Goal: Task Accomplishment & Management: Complete application form

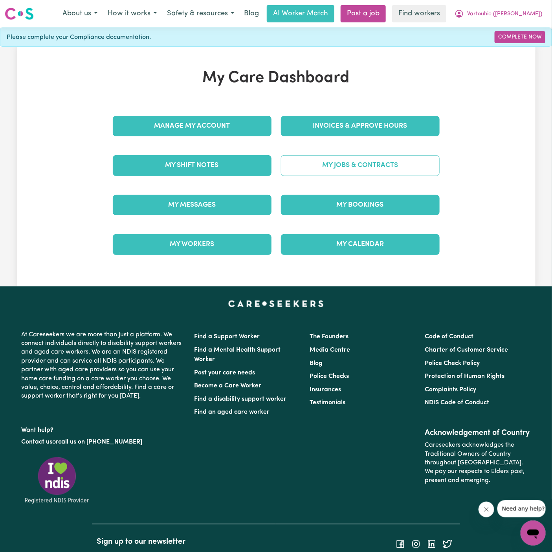
click at [383, 163] on link "My Jobs & Contracts" at bounding box center [360, 165] width 159 height 20
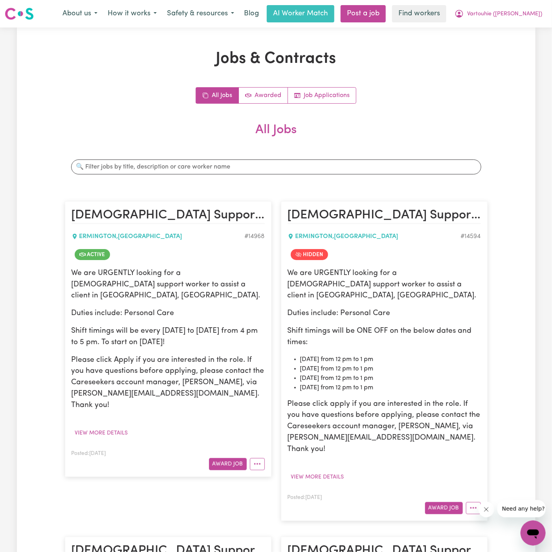
click at [239, 340] on div "We are URGENTLY looking for a [DEMOGRAPHIC_DATA] support worker to assist a cli…" at bounding box center [167, 339] width 193 height 143
click at [164, 331] on p "Shift timings will be every [DATE] to [DATE] from 4 pm to 5 pm. To start on [DA…" at bounding box center [167, 337] width 193 height 23
click at [256, 458] on button "More options" at bounding box center [257, 464] width 15 height 12
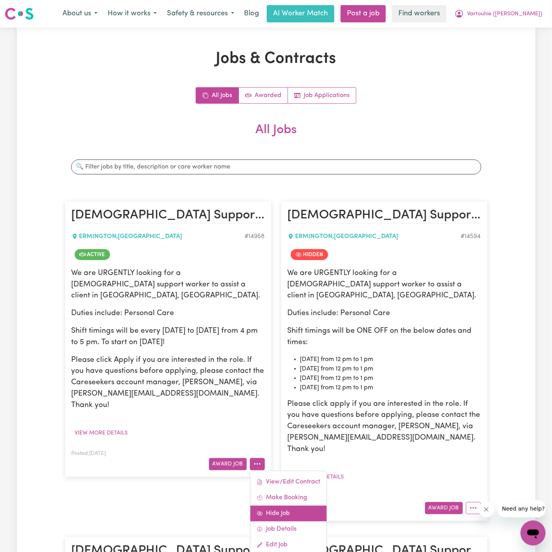
click at [298, 505] on link "Hide Job" at bounding box center [288, 513] width 76 height 16
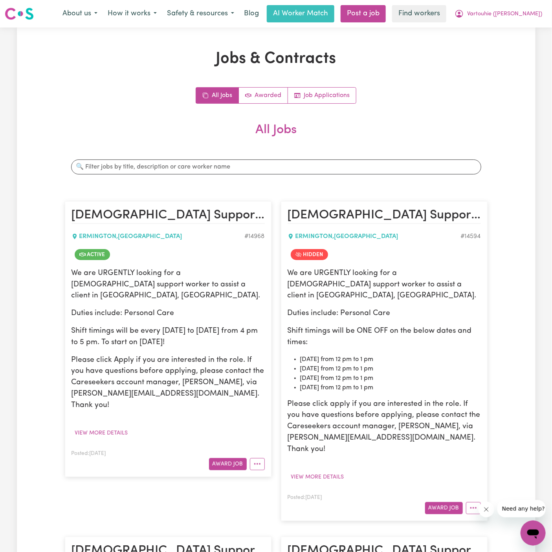
click at [154, 448] on div "Posted: [DATE] Award Job View/Edit [DEMOGRAPHIC_DATA] Make Booking Hide Job Job…" at bounding box center [167, 459] width 193 height 22
click at [121, 427] on button "View more details" at bounding box center [101, 433] width 60 height 12
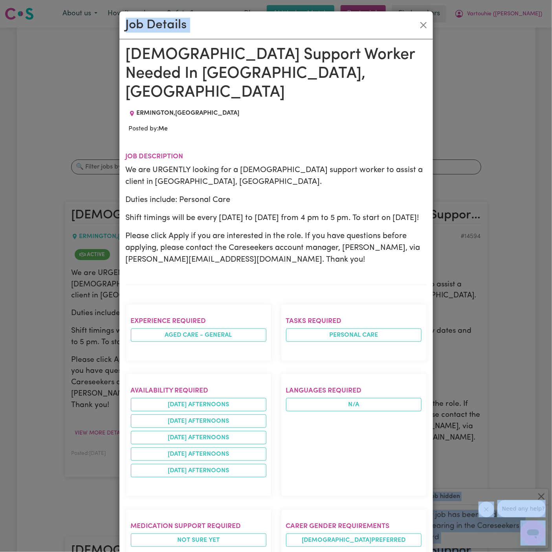
drag, startPoint x: 125, startPoint y: 49, endPoint x: 210, endPoint y: 552, distance: 510.7
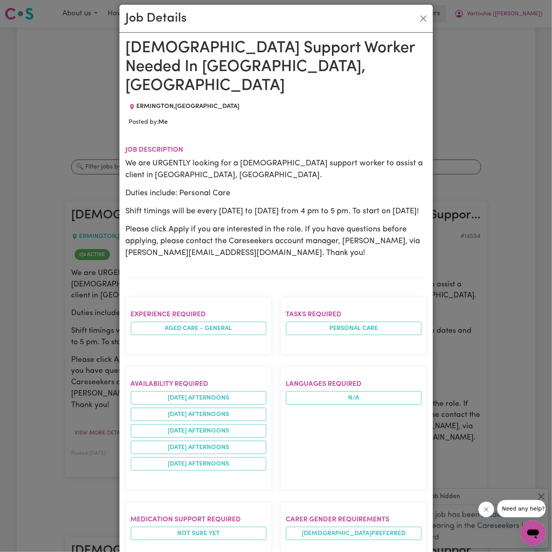
click at [286, 370] on section "Languages required N/A" at bounding box center [354, 428] width 146 height 123
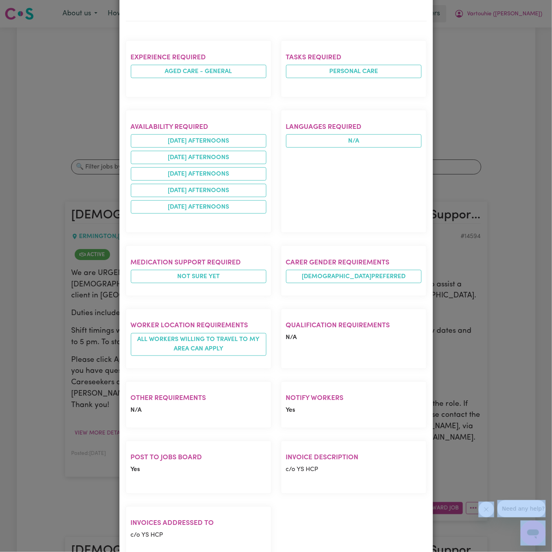
scroll to position [296, 0]
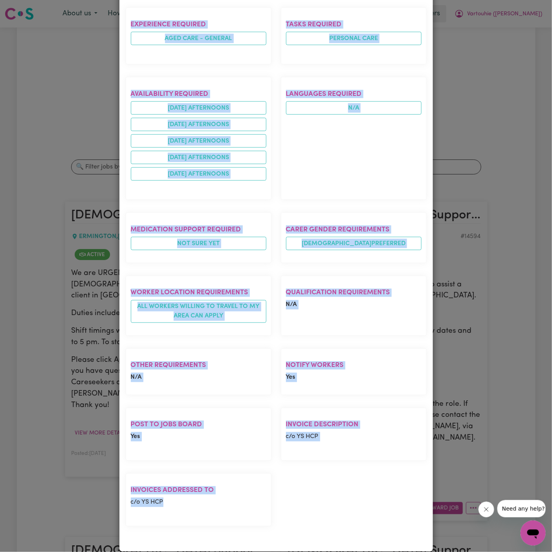
drag, startPoint x: 125, startPoint y: 44, endPoint x: 343, endPoint y: 527, distance: 529.4
click at [343, 527] on div "[DEMOGRAPHIC_DATA] Support Worker Needed In [GEOGRAPHIC_DATA], [GEOGRAPHIC_DATA…" at bounding box center [276, 147] width 301 height 796
copy div "[DEMOGRAPHIC_DATA] Support Worker Needed In [GEOGRAPHIC_DATA], [GEOGRAPHIC_DATA…"
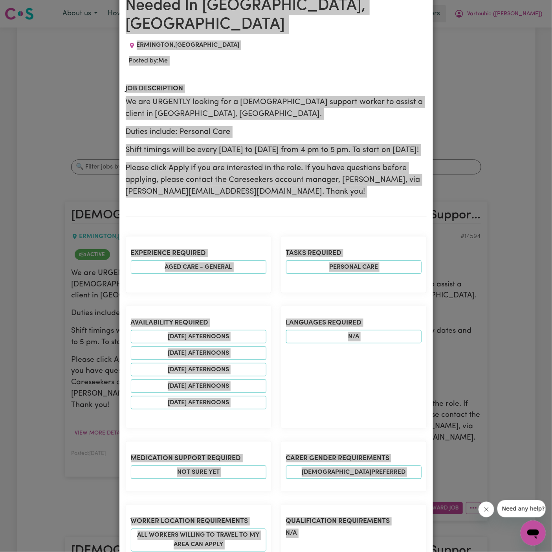
scroll to position [0, 0]
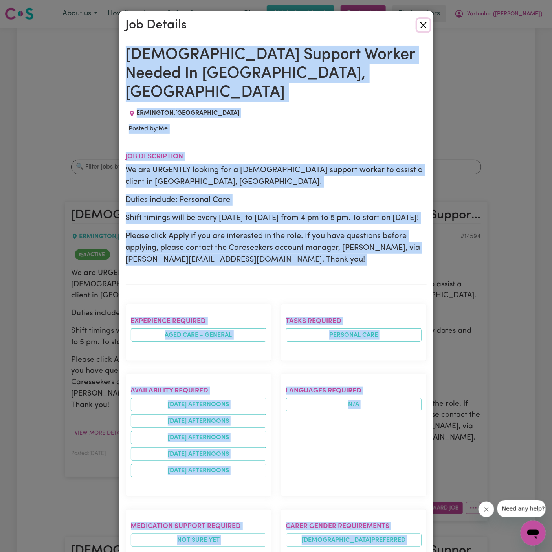
click at [422, 25] on button "Close" at bounding box center [423, 25] width 13 height 13
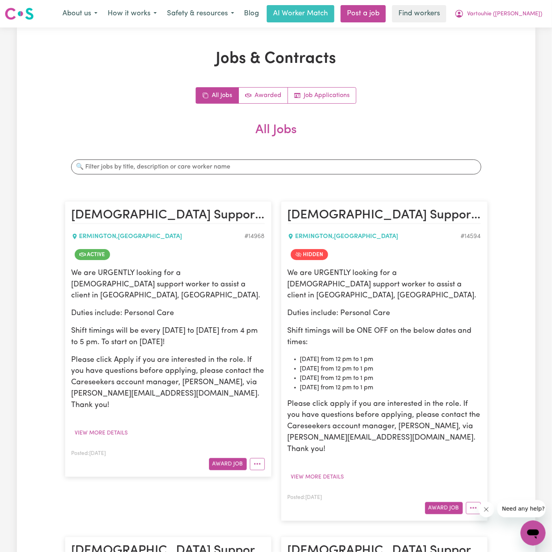
click at [189, 406] on div "We are URGENTLY looking for a [DEMOGRAPHIC_DATA] support worker to assist a cli…" at bounding box center [167, 353] width 193 height 171
click at [202, 406] on div "We are URGENTLY looking for a [DEMOGRAPHIC_DATA] support worker to assist a cli…" at bounding box center [167, 353] width 193 height 171
click at [256, 463] on circle "More options" at bounding box center [257, 464] width 2 height 2
click at [163, 308] on p "Duties include: Personal Care" at bounding box center [167, 313] width 193 height 11
click at [386, 16] on link "Post a job" at bounding box center [362, 13] width 45 height 17
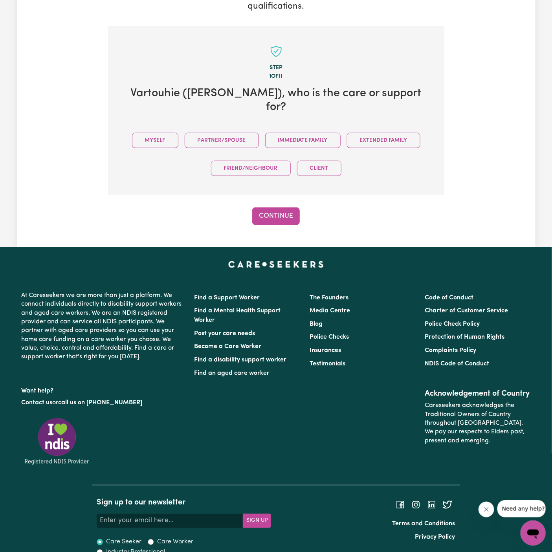
scroll to position [146, 0]
drag, startPoint x: 168, startPoint y: 126, endPoint x: 189, endPoint y: 152, distance: 32.9
click at [168, 132] on button "Myself" at bounding box center [155, 139] width 46 height 15
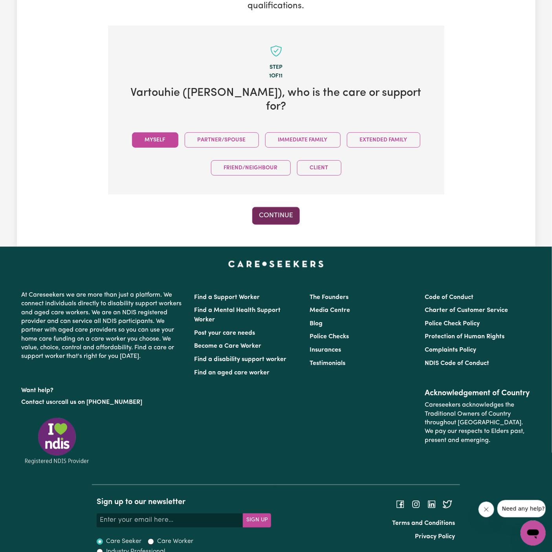
click at [258, 207] on button "Continue" at bounding box center [276, 215] width 48 height 17
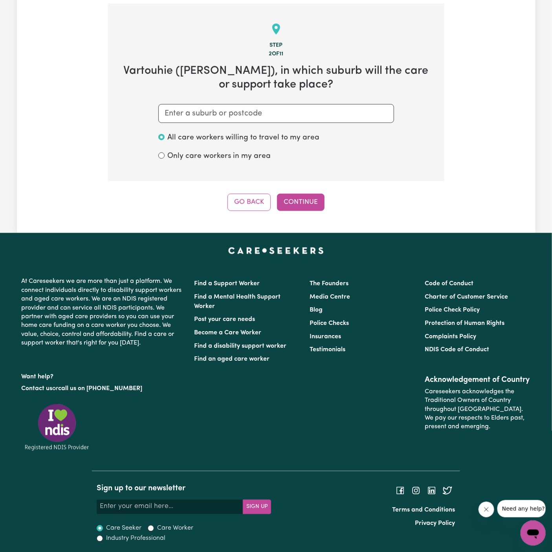
scroll to position [169, 0]
click at [255, 115] on input "text" at bounding box center [276, 113] width 236 height 19
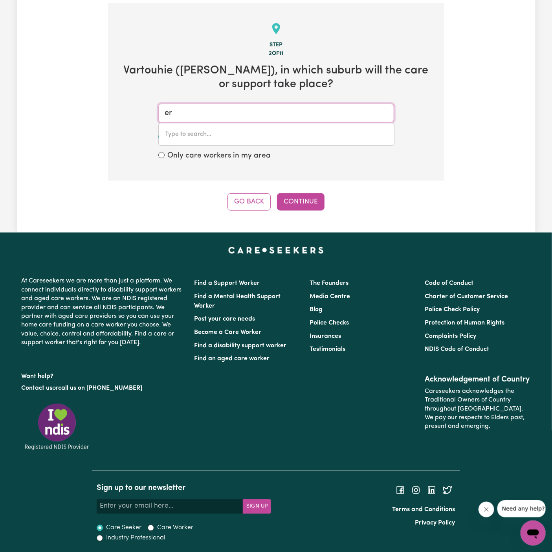
type input "erm"
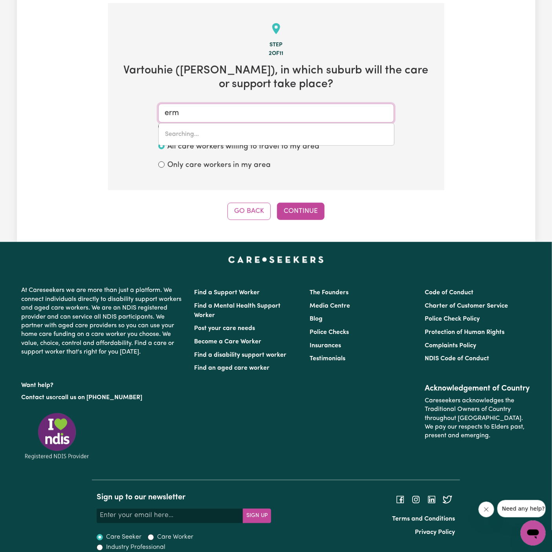
type input "ermINGTON, [GEOGRAPHIC_DATA], 2115"
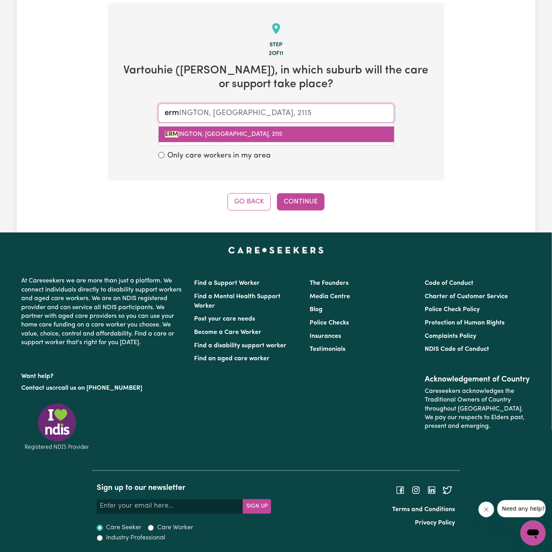
click at [224, 128] on link "ERM INGTON, [GEOGRAPHIC_DATA], 2115" at bounding box center [276, 134] width 235 height 16
type input "[GEOGRAPHIC_DATA], [GEOGRAPHIC_DATA], 2115"
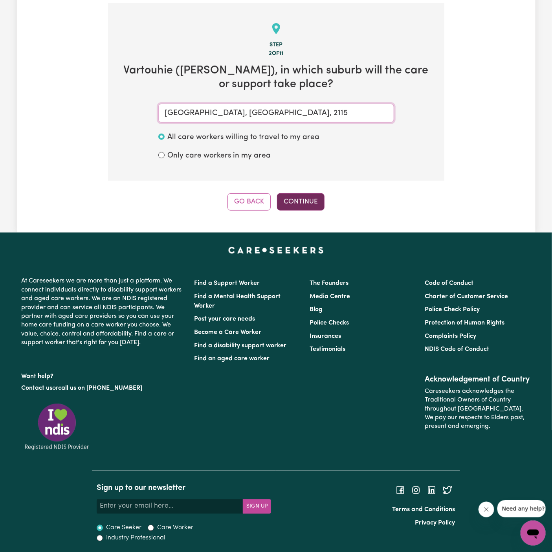
type input "[GEOGRAPHIC_DATA], [GEOGRAPHIC_DATA], 2115"
click at [304, 209] on button "Continue" at bounding box center [301, 201] width 48 height 17
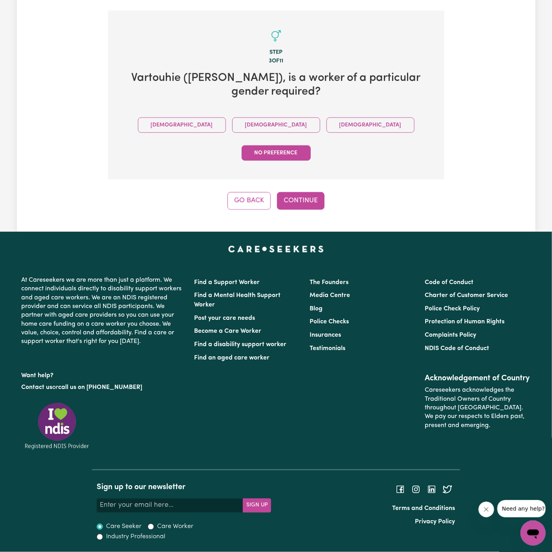
scroll to position [132, 0]
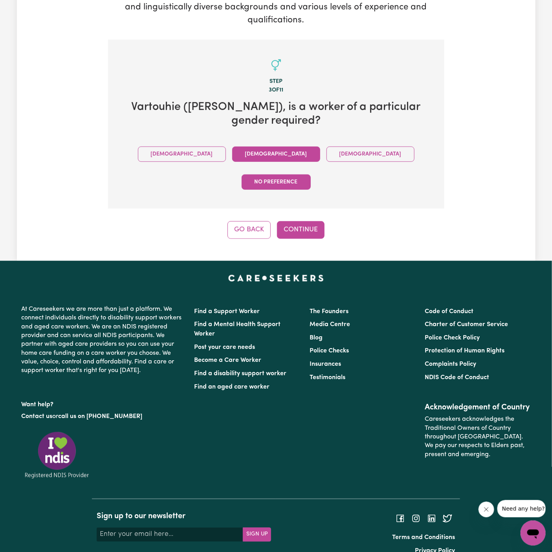
click at [240, 159] on button "[DEMOGRAPHIC_DATA]" at bounding box center [276, 153] width 88 height 15
click at [291, 221] on button "Continue" at bounding box center [301, 229] width 48 height 17
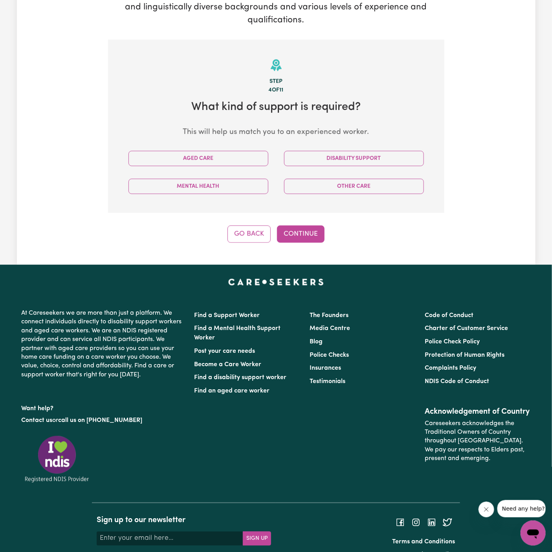
scroll to position [164, 0]
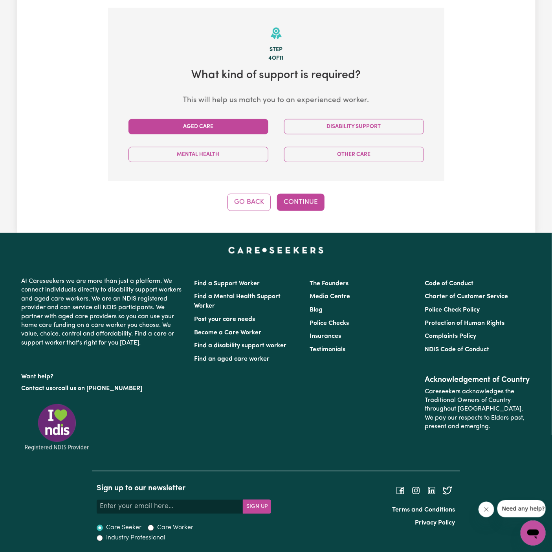
click at [244, 127] on button "Aged Care" at bounding box center [198, 126] width 140 height 15
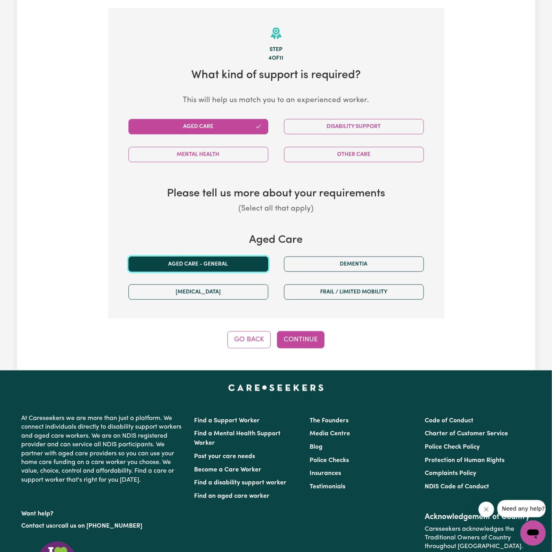
click at [225, 256] on button "Aged care - General" at bounding box center [198, 263] width 140 height 15
click at [307, 339] on button "Continue" at bounding box center [301, 339] width 48 height 17
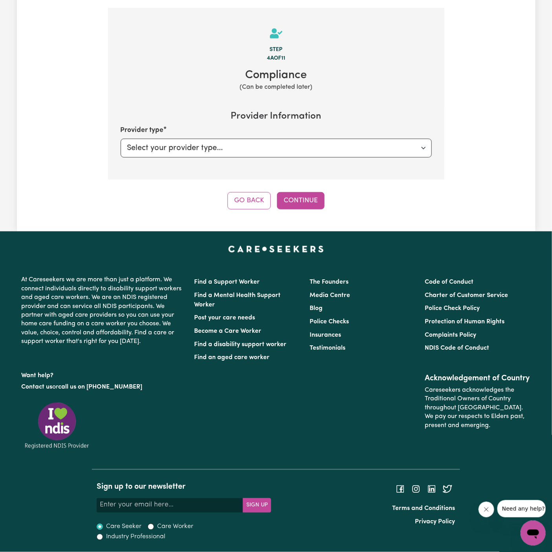
scroll to position [163, 0]
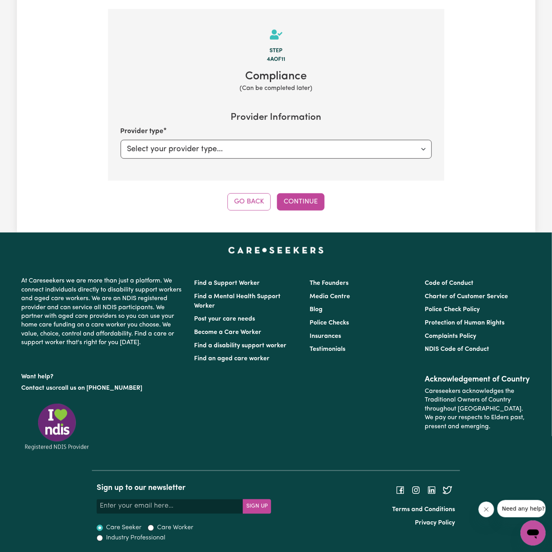
click at [300, 210] on div "Tell us your care and support requirements Welcome to Careseekers. We are excit…" at bounding box center [276, 49] width 518 height 368
click at [296, 201] on button "Continue" at bounding box center [301, 201] width 48 height 17
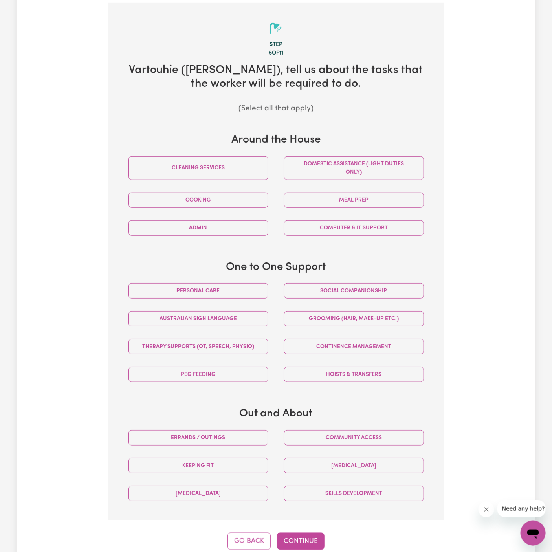
scroll to position [172, 0]
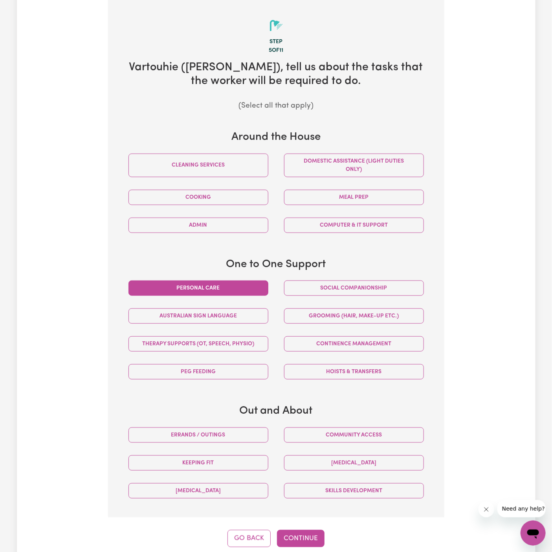
click at [255, 289] on button "Personal care" at bounding box center [198, 287] width 140 height 15
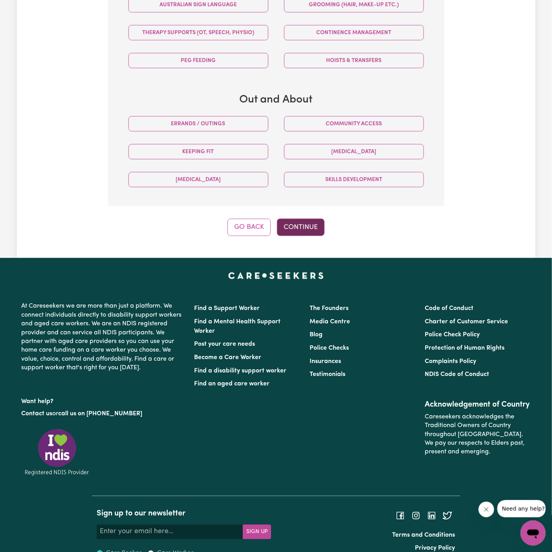
click at [318, 219] on button "Continue" at bounding box center [301, 227] width 48 height 17
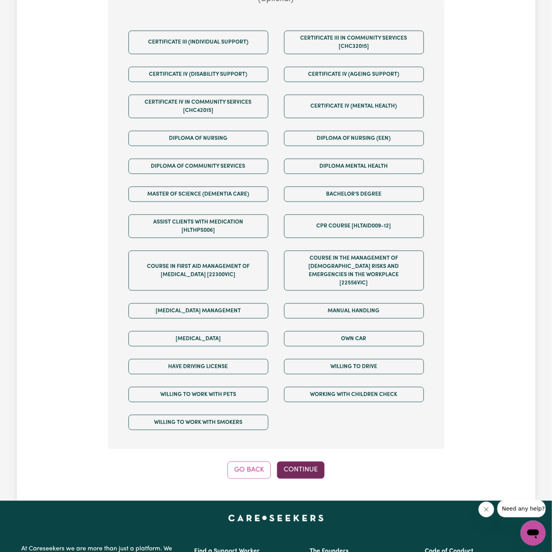
click at [306, 461] on button "Continue" at bounding box center [301, 469] width 48 height 17
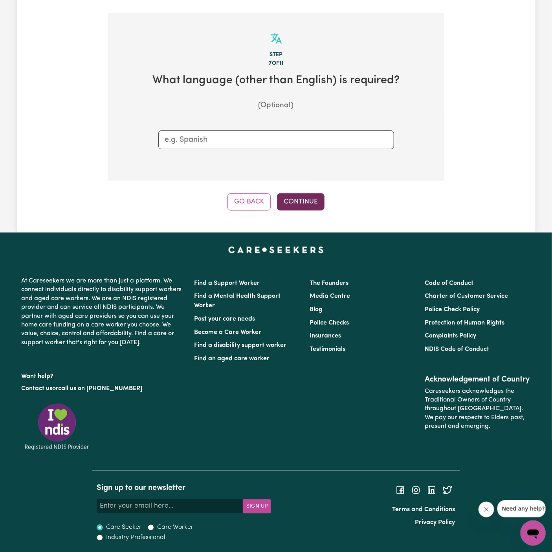
click at [304, 209] on button "Continue" at bounding box center [301, 201] width 48 height 17
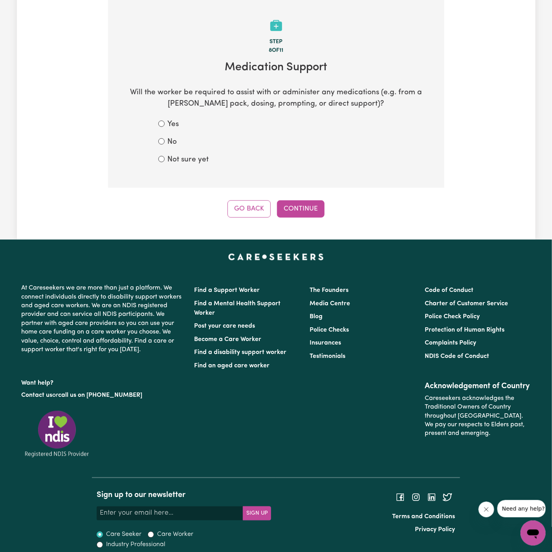
click at [176, 164] on label "Not sure yet" at bounding box center [188, 159] width 41 height 11
click at [165, 162] on input "Not sure yet" at bounding box center [161, 159] width 6 height 6
radio input "true"
click at [291, 208] on button "Continue" at bounding box center [301, 208] width 48 height 17
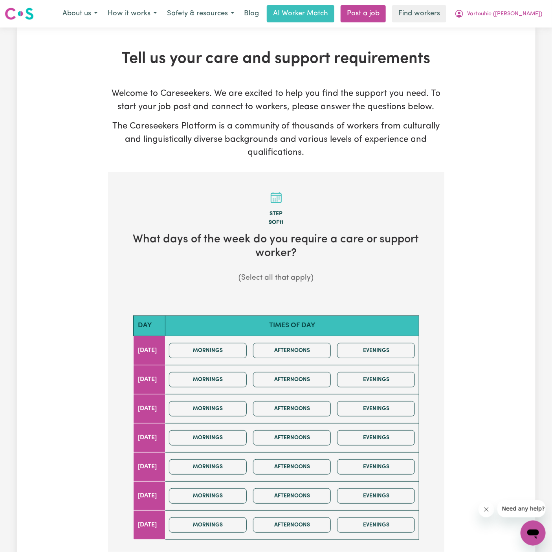
scroll to position [1, 0]
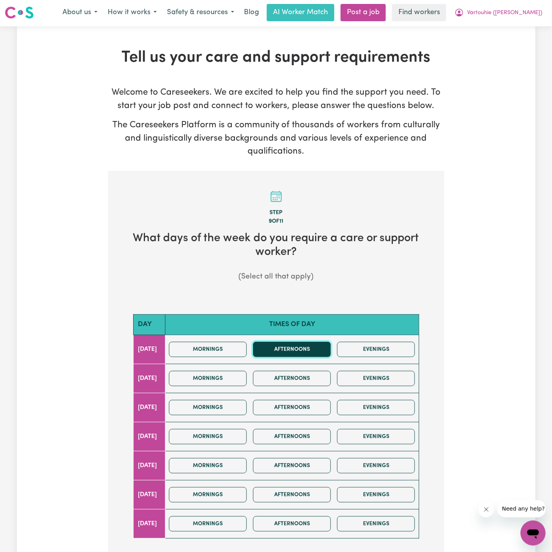
click at [320, 353] on button "Afternoons" at bounding box center [292, 349] width 78 height 15
click at [320, 376] on button "Afternoons" at bounding box center [292, 378] width 78 height 15
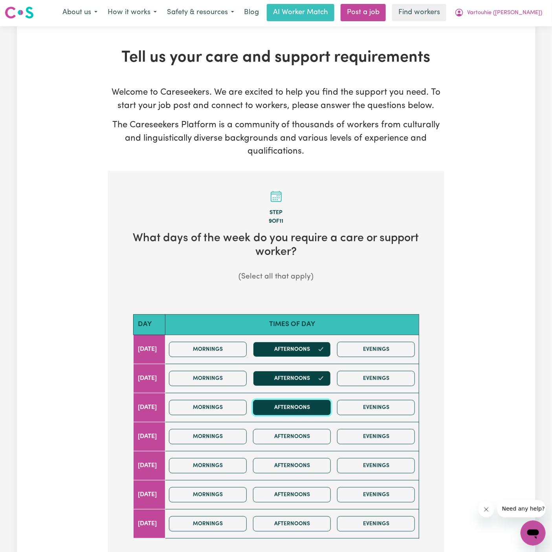
click at [319, 406] on button "Afternoons" at bounding box center [292, 407] width 78 height 15
click at [319, 436] on button "Afternoons" at bounding box center [292, 436] width 78 height 15
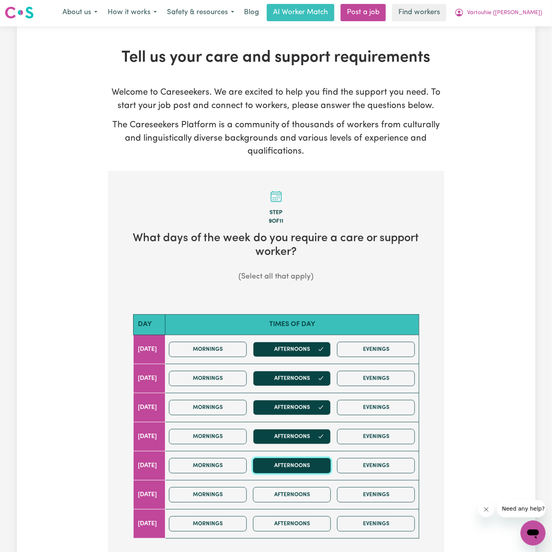
click at [317, 462] on button "Afternoons" at bounding box center [292, 465] width 78 height 15
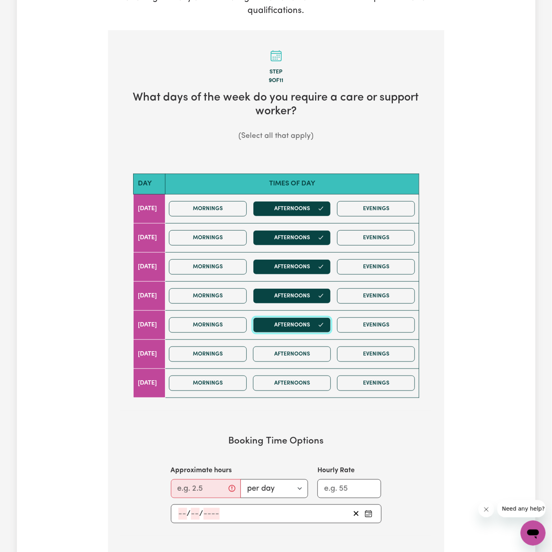
scroll to position [150, 0]
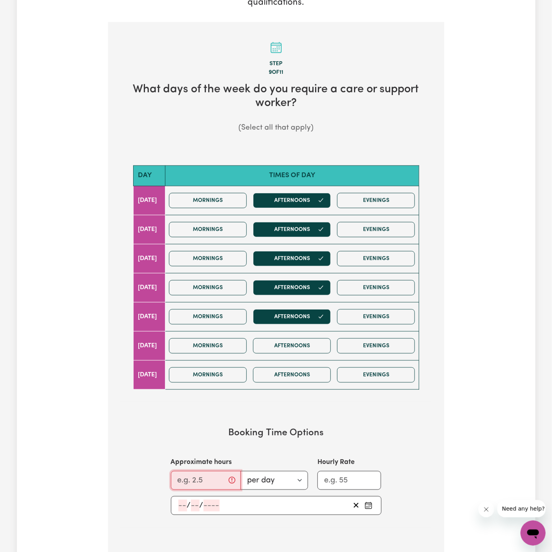
click at [189, 473] on input "Approximate hours" at bounding box center [206, 480] width 70 height 19
type input "1"
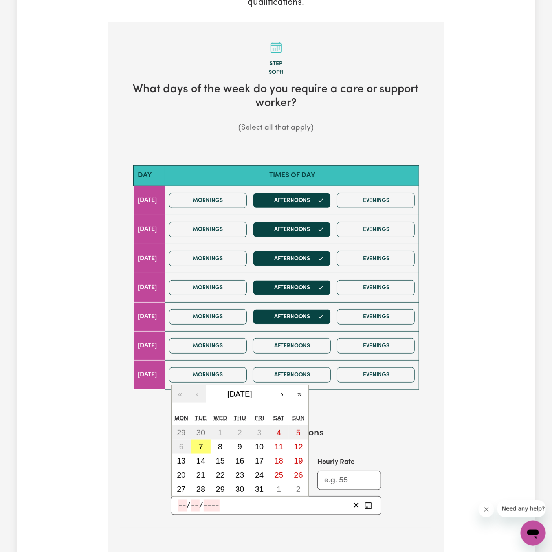
click at [181, 500] on input "number" at bounding box center [182, 506] width 9 height 12
click at [203, 441] on button "7" at bounding box center [201, 446] width 20 height 14
type input "[DATE]"
type input "7"
type input "10"
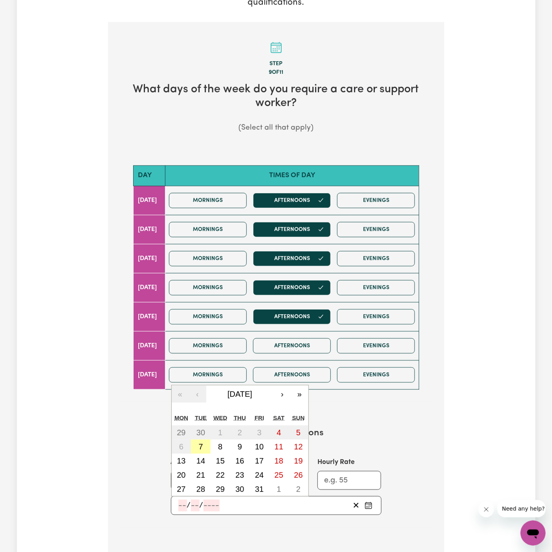
type input "2025"
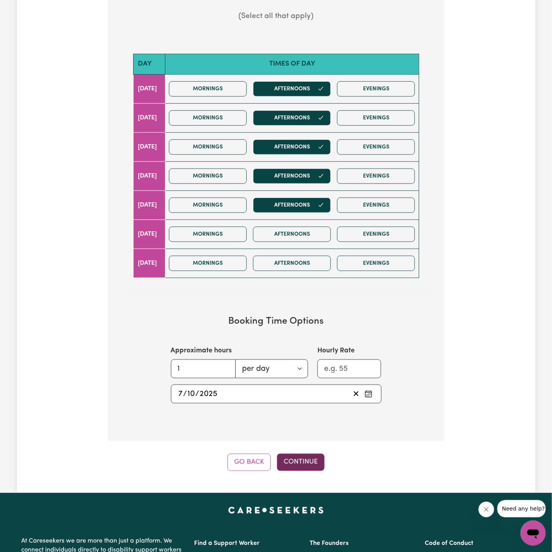
click at [304, 461] on button "Continue" at bounding box center [301, 462] width 48 height 17
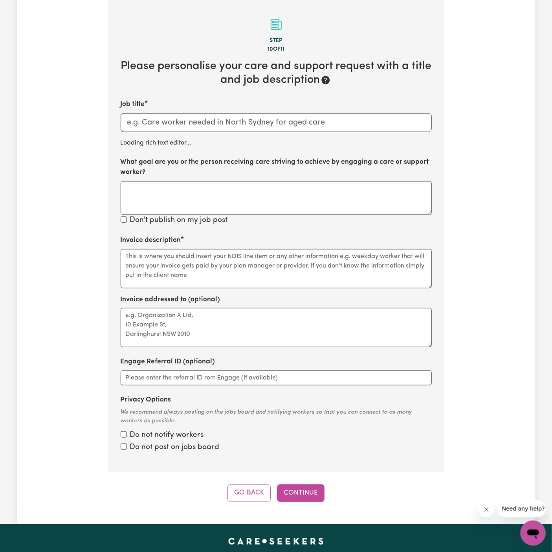
scroll to position [172, 0]
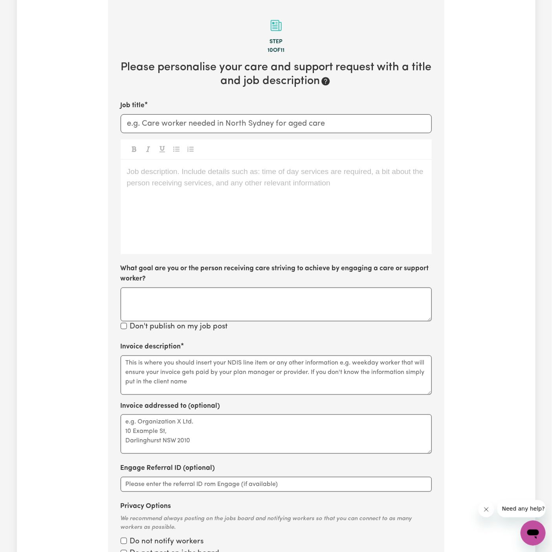
click at [161, 211] on div "Job description. Include details such as: time of day services are required, a …" at bounding box center [276, 207] width 311 height 94
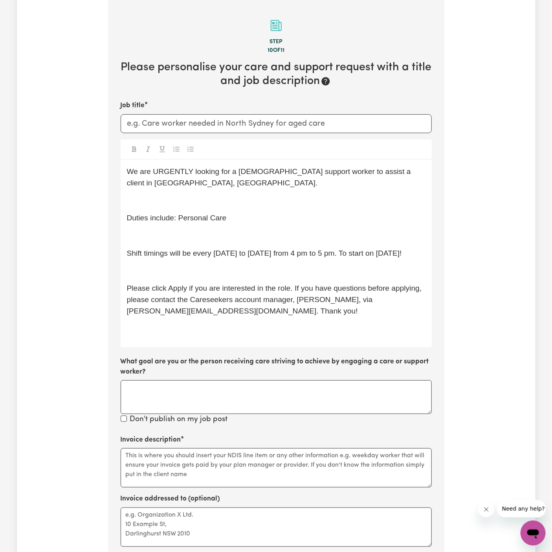
click at [188, 218] on span "Duties include: Personal Care" at bounding box center [177, 218] width 100 height 8
drag, startPoint x: 190, startPoint y: 218, endPoint x: 183, endPoint y: 218, distance: 7.5
click at [183, 218] on span "Duties include: Personal Care" at bounding box center [177, 218] width 100 height 8
click at [179, 201] on p "﻿" at bounding box center [276, 200] width 298 height 11
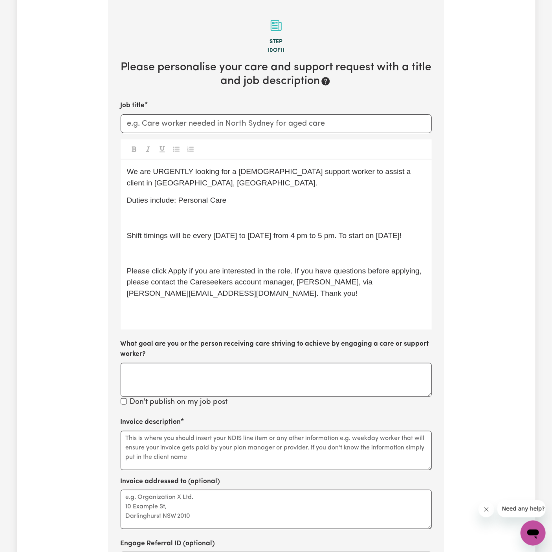
click at [264, 219] on p "﻿" at bounding box center [276, 217] width 298 height 11
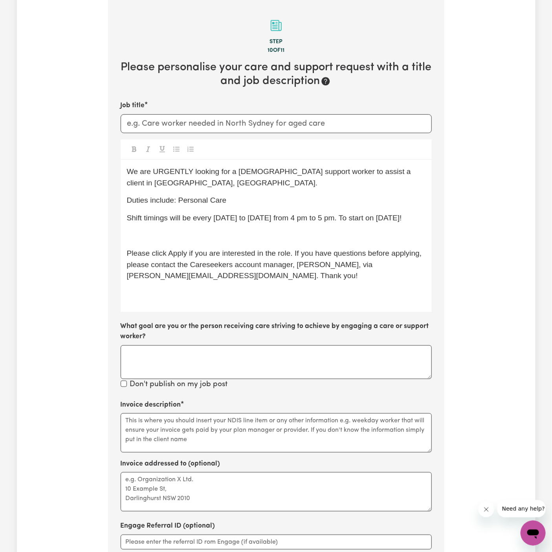
click at [264, 224] on p "Shift timings will be every [DATE] to [DATE] from 4 pm to 5 pm. To start on [DA…" at bounding box center [276, 217] width 298 height 11
click at [267, 242] on p "﻿" at bounding box center [276, 235] width 298 height 11
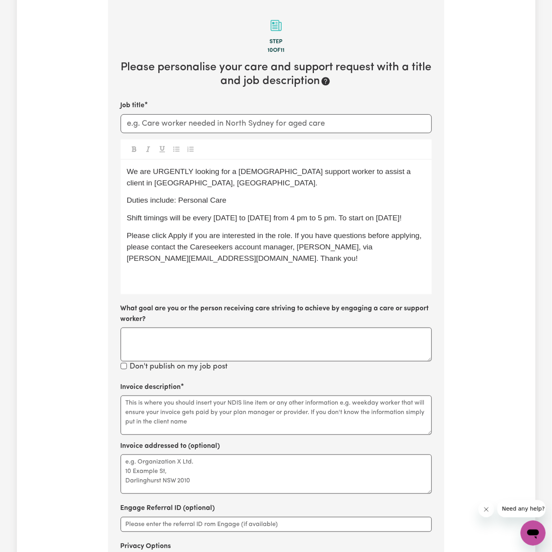
click at [371, 236] on div "We are URGENTLY looking for a [DEMOGRAPHIC_DATA] support worker to assist a cli…" at bounding box center [276, 227] width 311 height 134
drag, startPoint x: 364, startPoint y: 218, endPoint x: 404, endPoint y: 223, distance: 39.9
click at [404, 223] on p "Shift timings will be every [DATE] to [DATE] from 4 pm to 5 pm. To start on [DA…" at bounding box center [276, 217] width 298 height 11
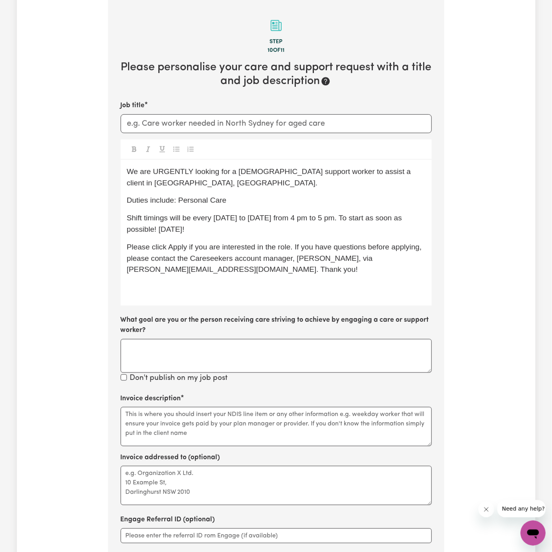
click at [179, 225] on span "Shift timings will be every [DATE] to [DATE] from 4 pm to 5 pm. To start as soo…" at bounding box center [265, 224] width 277 height 20
click at [179, 225] on p "Shift timings will be every [DATE] to [DATE] from 4 pm to 5 pm. To start as soo…" at bounding box center [276, 223] width 298 height 23
click at [211, 247] on span "Please click Apply if you are interested in the role. If you have questions bef…" at bounding box center [275, 258] width 297 height 31
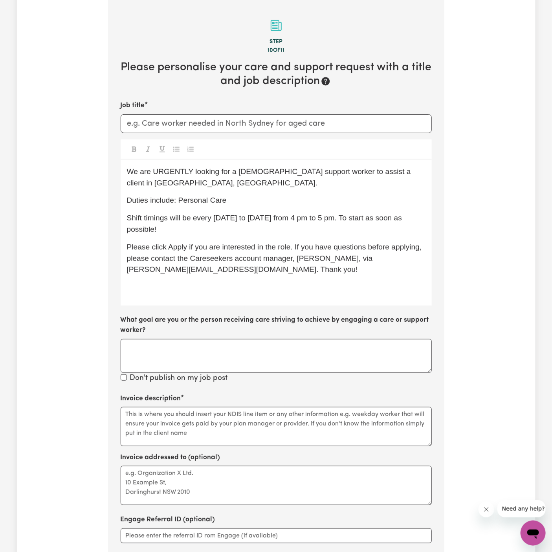
click at [195, 296] on div "We are URGENTLY looking for a [DEMOGRAPHIC_DATA] support worker to assist a cli…" at bounding box center [276, 233] width 311 height 146
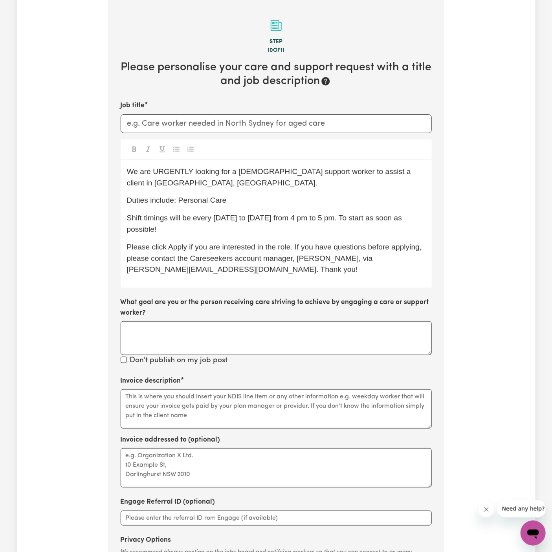
click at [240, 259] on span "Please click Apply if you are interested in the role. If you have questions bef…" at bounding box center [275, 258] width 297 height 31
click at [148, 121] on input "Job title" at bounding box center [276, 123] width 311 height 19
paste input "[DEMOGRAPHIC_DATA] Support Worker Needed In [GEOGRAPHIC_DATA], [GEOGRAPHIC_DATA]"
type input "[DEMOGRAPHIC_DATA] Support Worker Needed In [GEOGRAPHIC_DATA], [GEOGRAPHIC_DATA]"
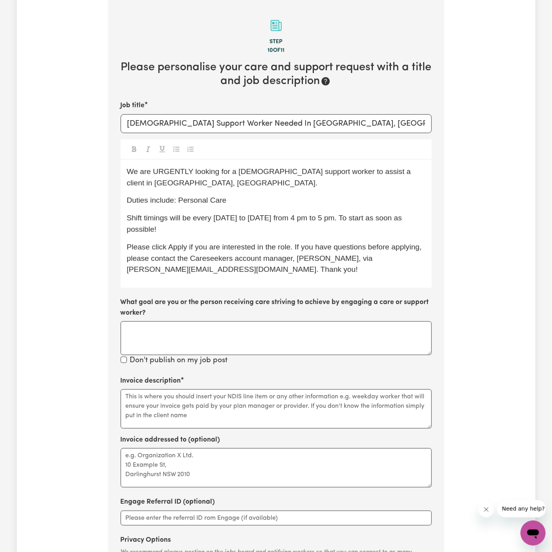
click at [315, 147] on div at bounding box center [276, 149] width 311 height 20
click at [156, 419] on textarea "Invoice description" at bounding box center [276, 408] width 311 height 39
paste textarea "Personal Care"
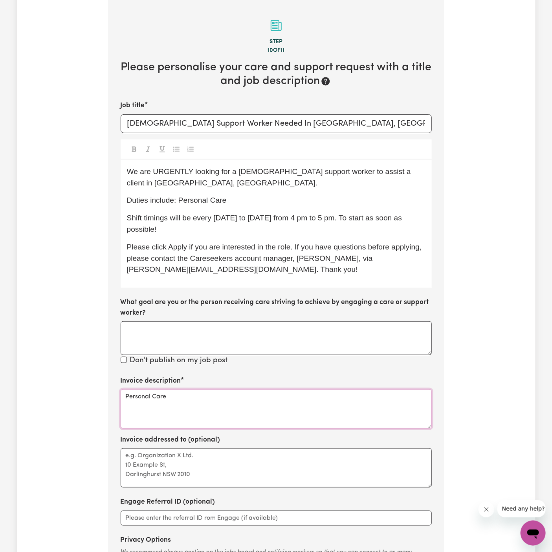
paste textarea "c/o YS HCP"
type textarea "Personal Care"
click at [200, 436] on label "Invoice addressed to (optional)" at bounding box center [171, 440] width 100 height 10
click at [200, 448] on textarea "Invoice addressed to (optional)" at bounding box center [276, 467] width 311 height 39
click at [200, 461] on textarea "Invoice addressed to (optional)" at bounding box center [276, 467] width 311 height 39
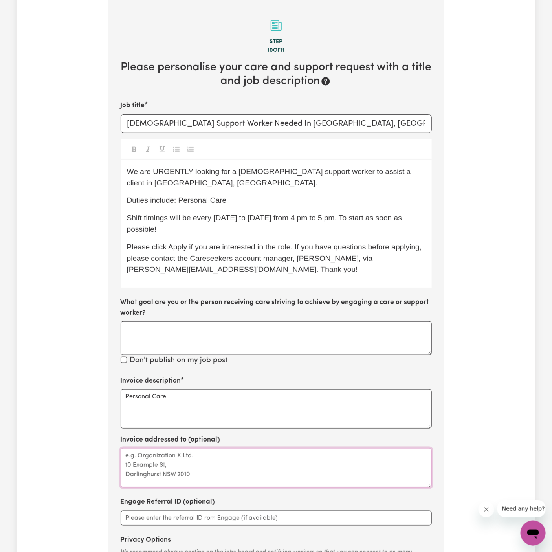
paste textarea "c/o YS HCP"
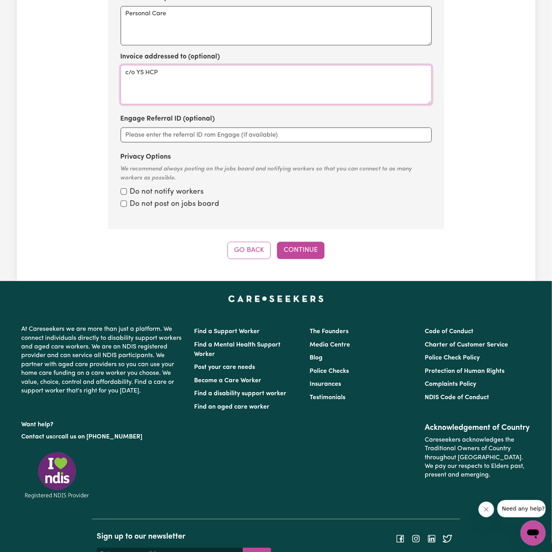
scroll to position [563, 0]
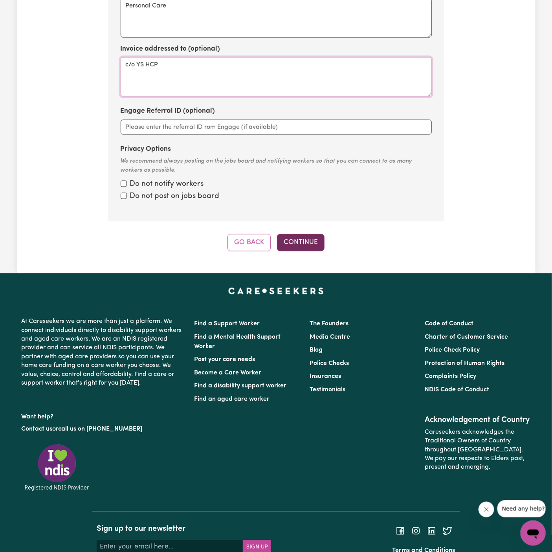
type textarea "c/o YS HCP"
click at [300, 248] on button "Continue" at bounding box center [301, 242] width 48 height 17
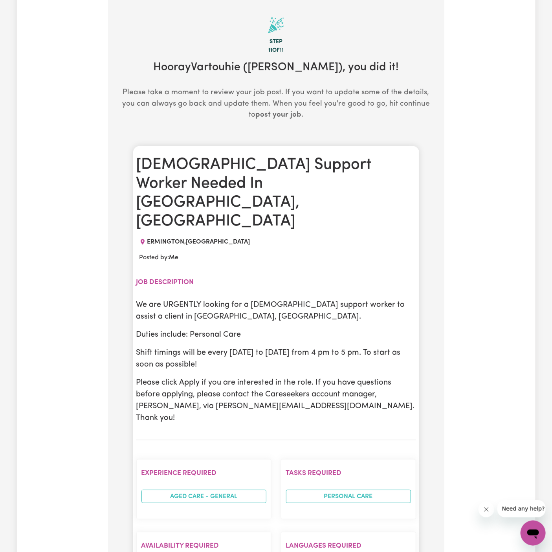
scroll to position [249, 0]
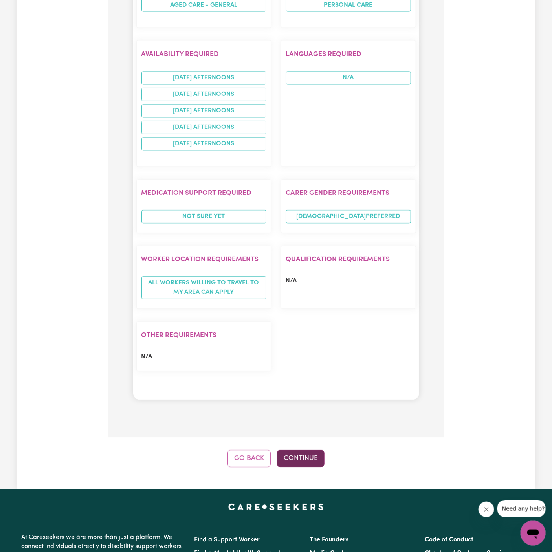
click at [301, 450] on button "Continue" at bounding box center [301, 458] width 48 height 17
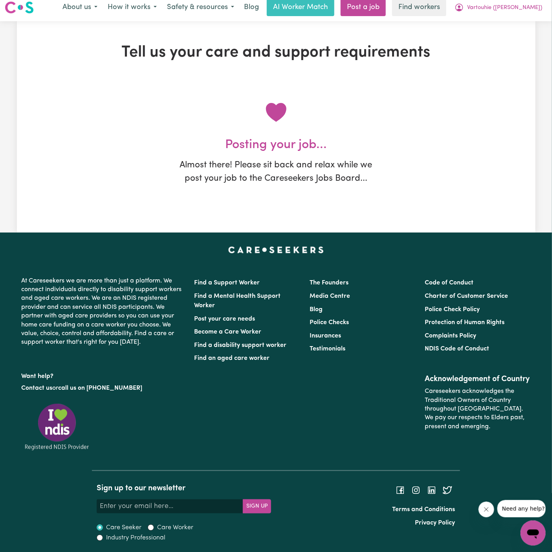
scroll to position [0, 0]
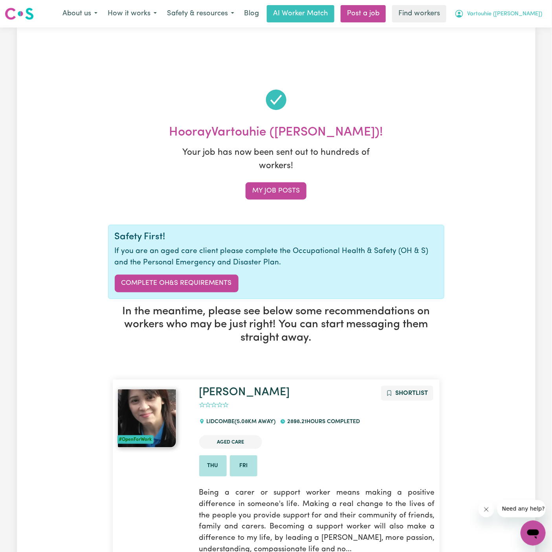
click at [509, 11] on span "Vartouhie ([PERSON_NAME])" at bounding box center [504, 14] width 75 height 9
click at [509, 46] on link "Logout" at bounding box center [516, 45] width 62 height 15
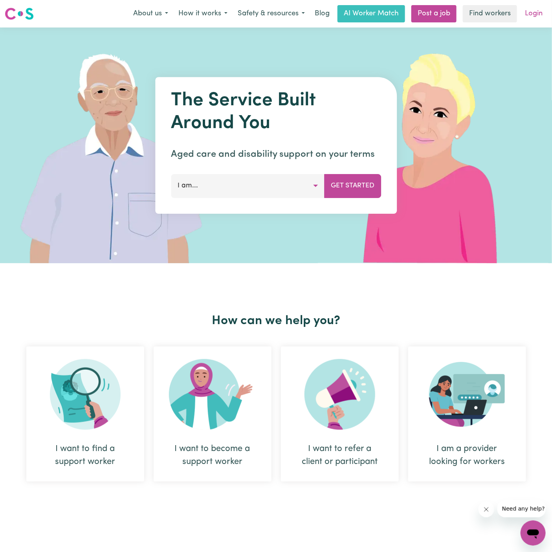
click at [526, 20] on link "Login" at bounding box center [533, 13] width 27 height 17
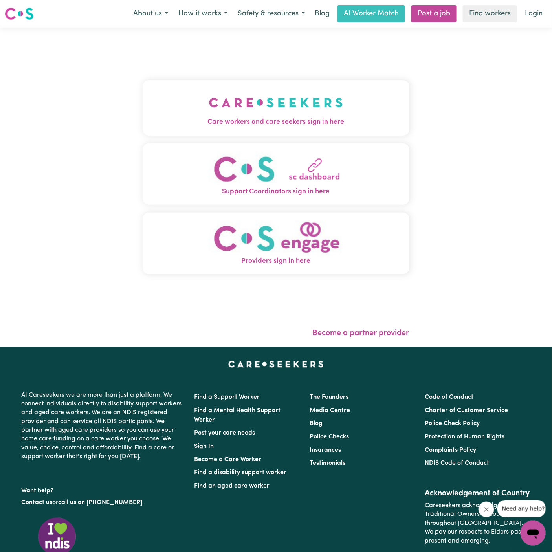
click at [295, 111] on button "Care workers and care seekers sign in here" at bounding box center [276, 107] width 267 height 55
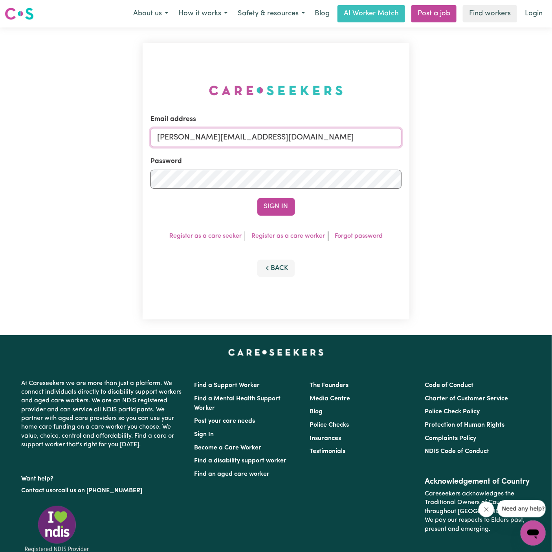
click at [300, 137] on input "[PERSON_NAME][EMAIL_ADDRESS][DOMAIN_NAME]" at bounding box center [275, 137] width 251 height 19
drag, startPoint x: 203, startPoint y: 136, endPoint x: 735, endPoint y: 129, distance: 531.8
click at [551, 129] on html "Menu About us How it works Safety & resources Blog AI Worker Match Post a job F…" at bounding box center [276, 327] width 552 height 655
click at [218, 139] on input "[EMAIL_ADDRESS][DOMAIN_NAME]" at bounding box center [275, 137] width 251 height 19
drag, startPoint x: 198, startPoint y: 138, endPoint x: 452, endPoint y: 137, distance: 253.3
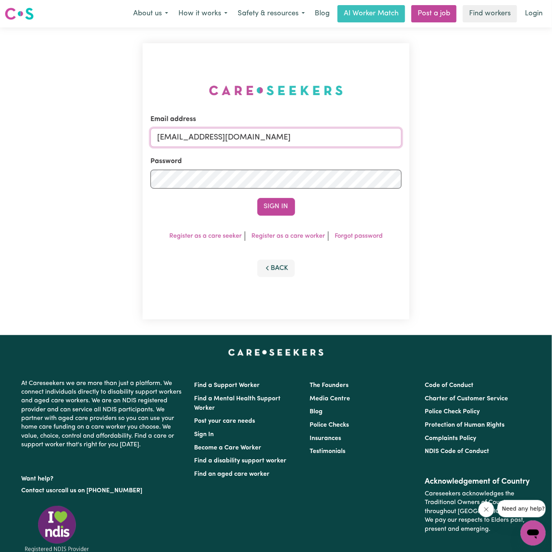
click at [452, 137] on div "Email address [EMAIL_ADDRESS][DOMAIN_NAME] Password Sign In Register as a care …" at bounding box center [276, 180] width 552 height 307
type input "[EMAIL_ADDRESS][DOMAIN_NAME]"
click at [274, 216] on div "Email address [EMAIL_ADDRESS][DOMAIN_NAME] Password Sign In Register as a care …" at bounding box center [276, 181] width 267 height 276
click at [274, 215] on div "Email address [EMAIL_ADDRESS][DOMAIN_NAME] Password Sign In Register as a care …" at bounding box center [276, 181] width 267 height 276
click at [276, 207] on button "Sign In" at bounding box center [276, 206] width 38 height 17
